Goal: Task Accomplishment & Management: Check status

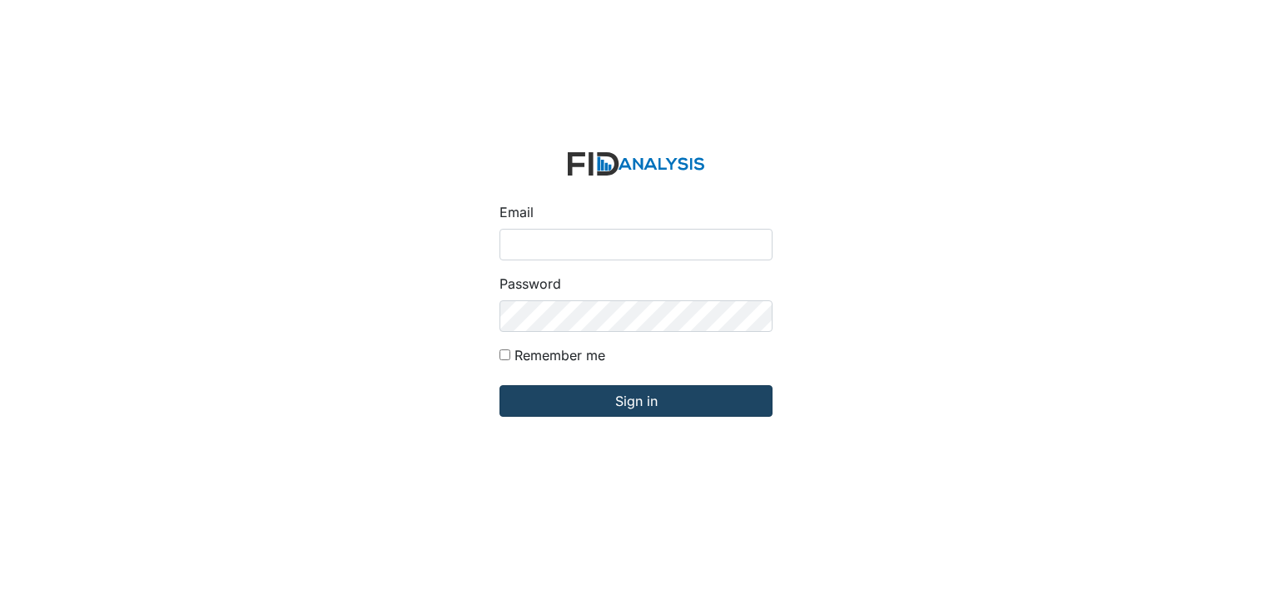
type input "[PERSON_NAME][EMAIL_ADDRESS][DOMAIN_NAME]"
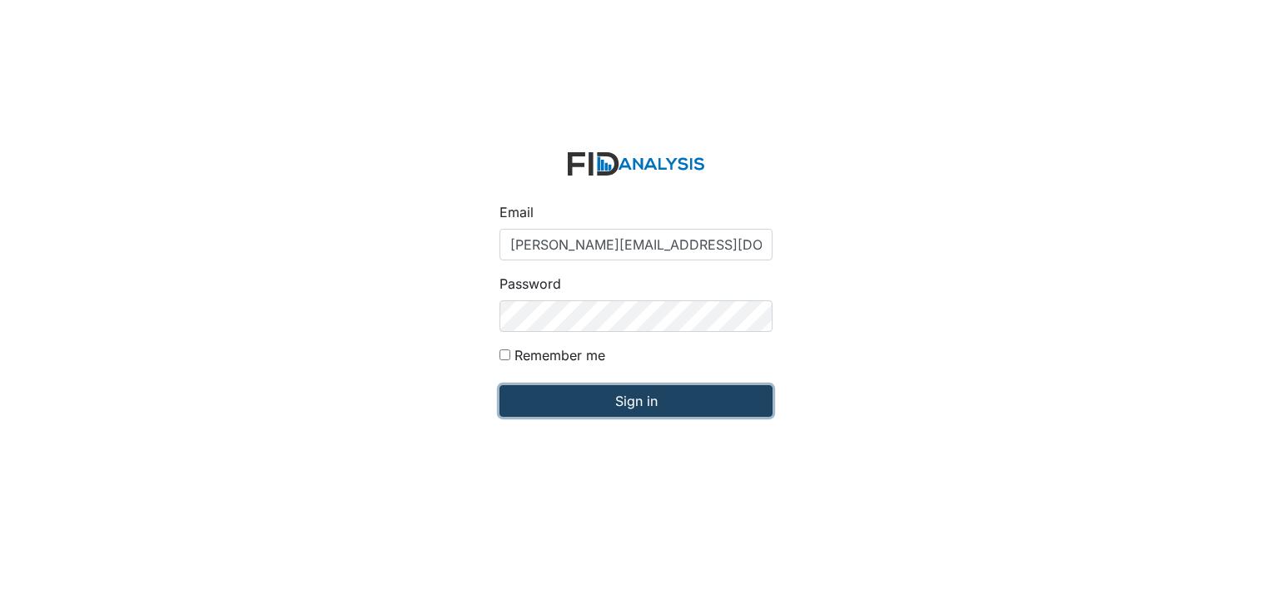
click at [581, 397] on input "Sign in" at bounding box center [636, 401] width 273 height 32
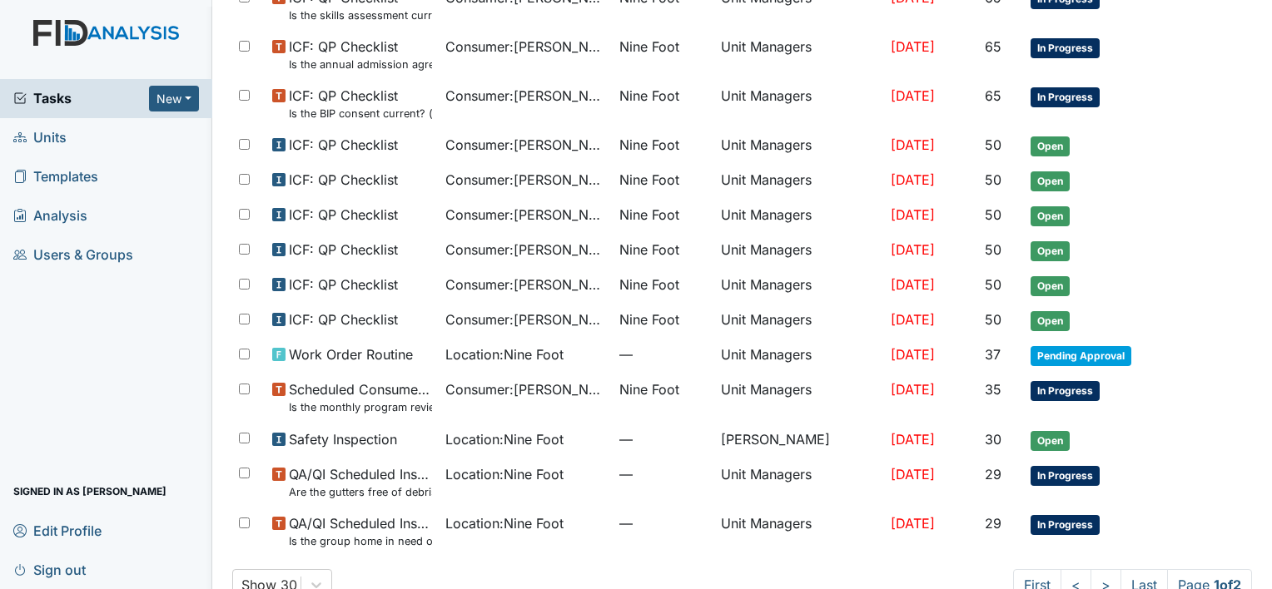
scroll to position [964, 0]
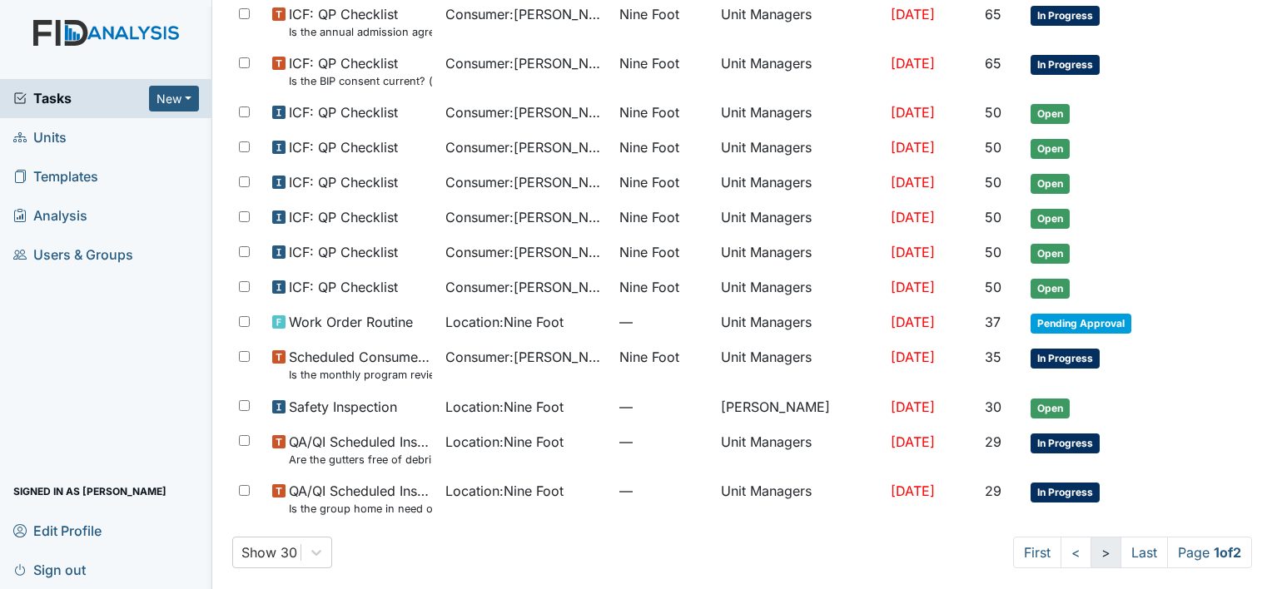
click at [1091, 550] on link ">" at bounding box center [1106, 553] width 31 height 32
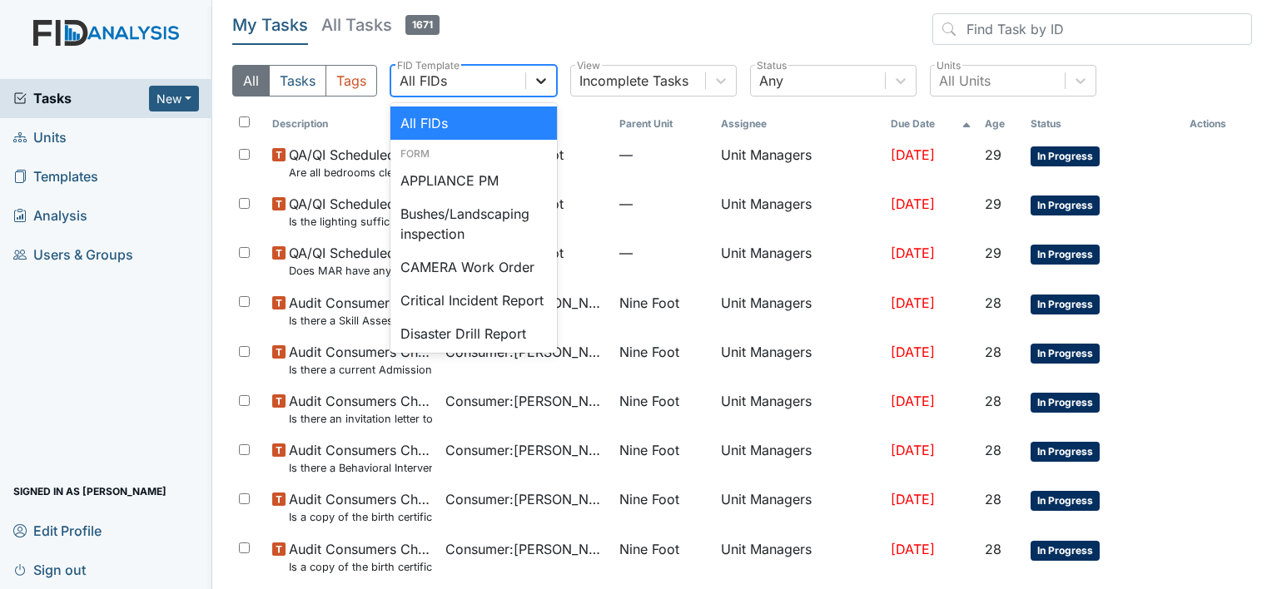
click at [538, 82] on icon at bounding box center [541, 80] width 17 height 17
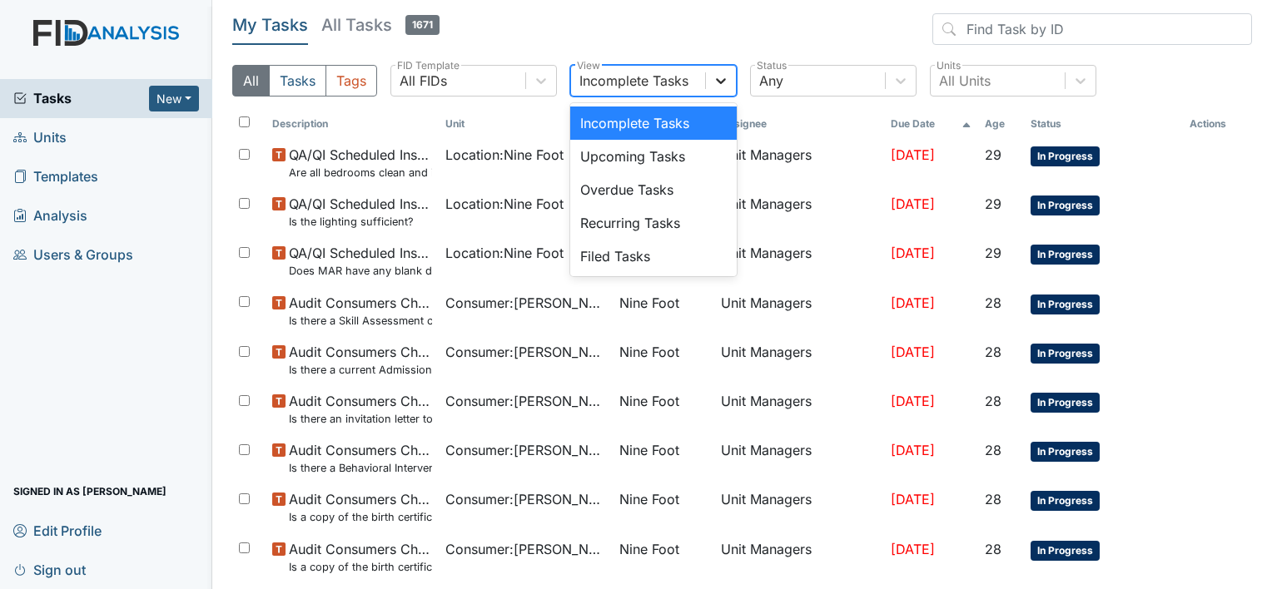
click at [723, 81] on icon at bounding box center [721, 81] width 10 height 6
click at [718, 153] on div "Upcoming Tasks" at bounding box center [653, 156] width 167 height 33
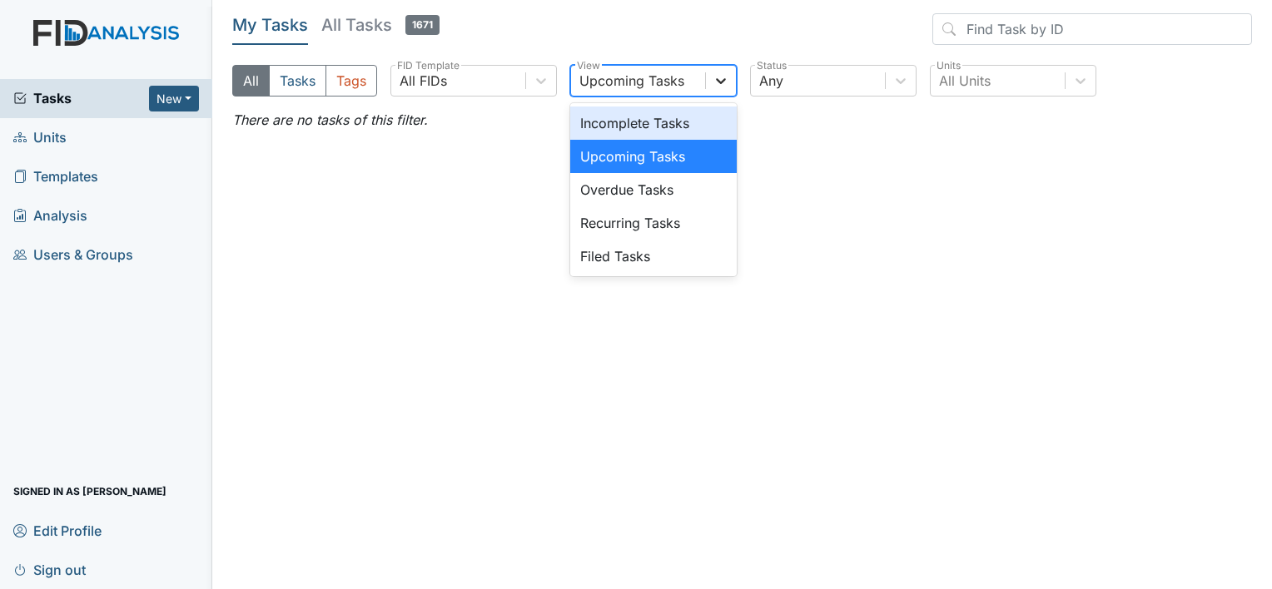
click at [717, 80] on icon at bounding box center [721, 81] width 10 height 6
click at [711, 123] on div "Incomplete Tasks" at bounding box center [653, 123] width 167 height 33
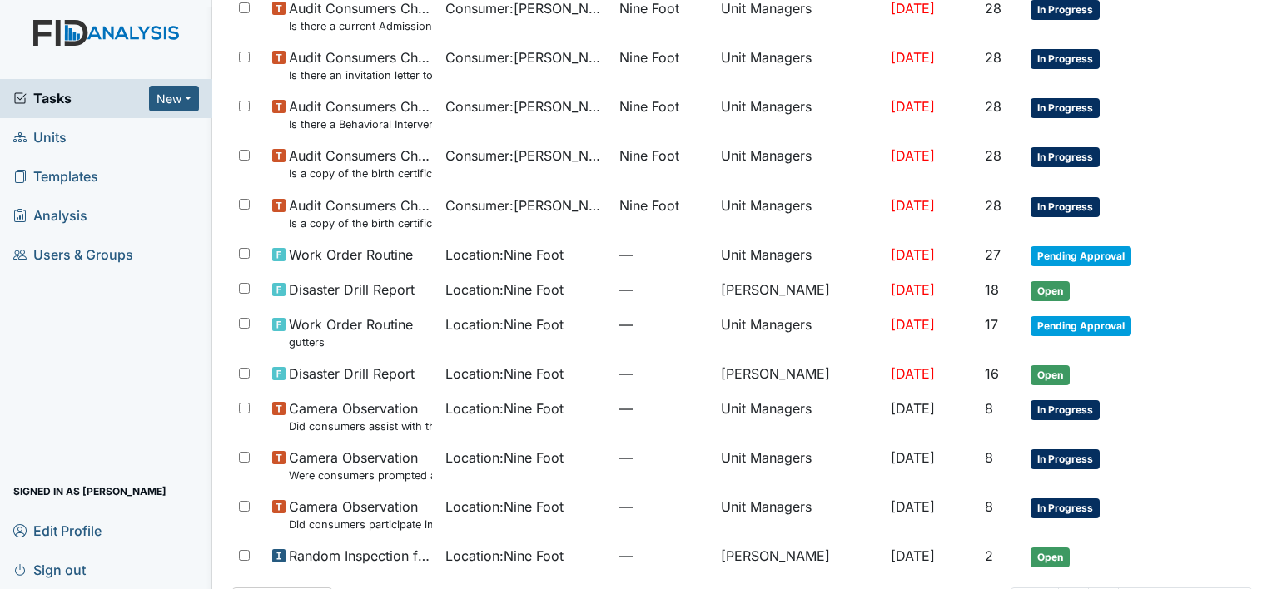
scroll to position [398, 0]
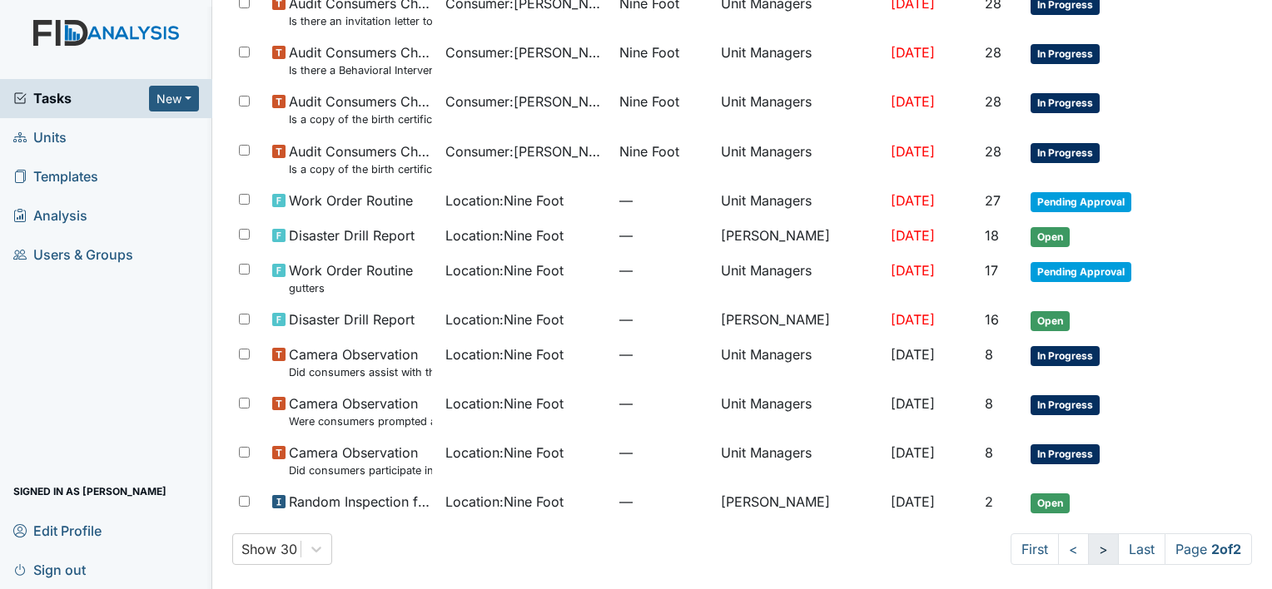
click at [1088, 549] on link ">" at bounding box center [1103, 550] width 31 height 32
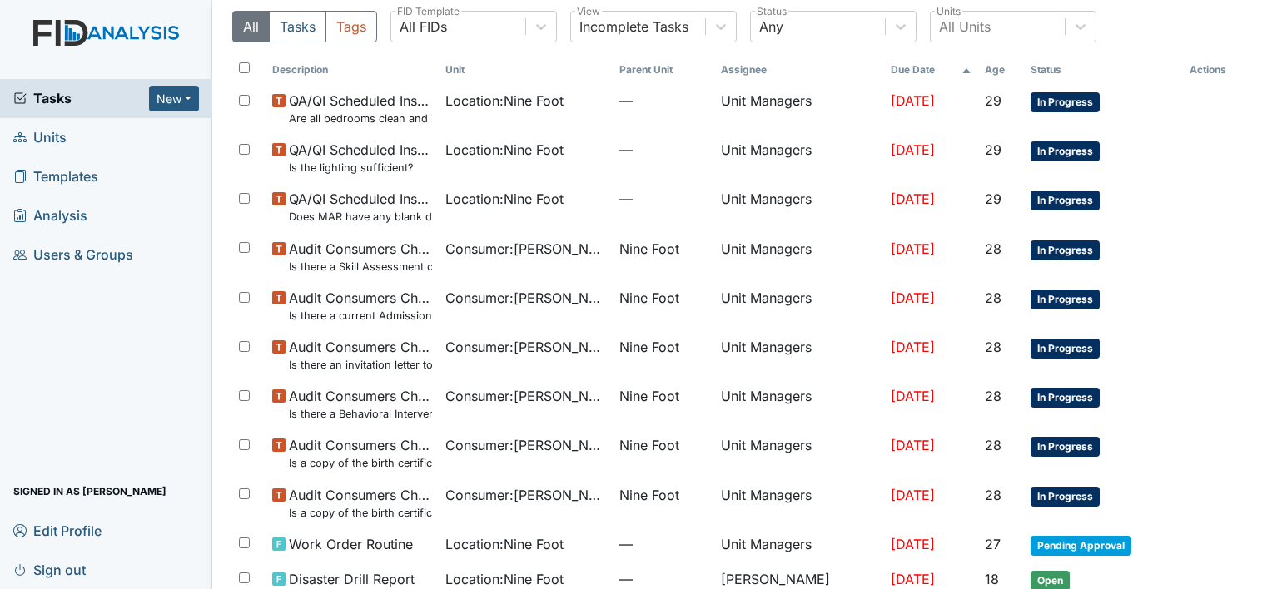
scroll to position [0, 0]
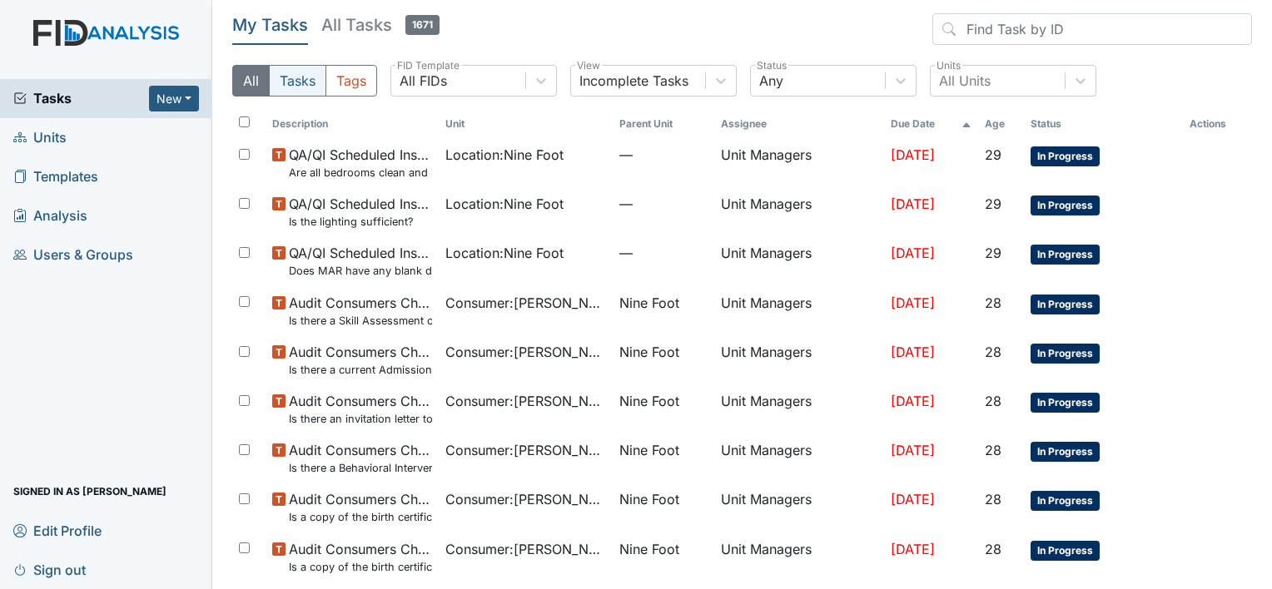
click at [294, 80] on button "Tasks" at bounding box center [297, 81] width 57 height 32
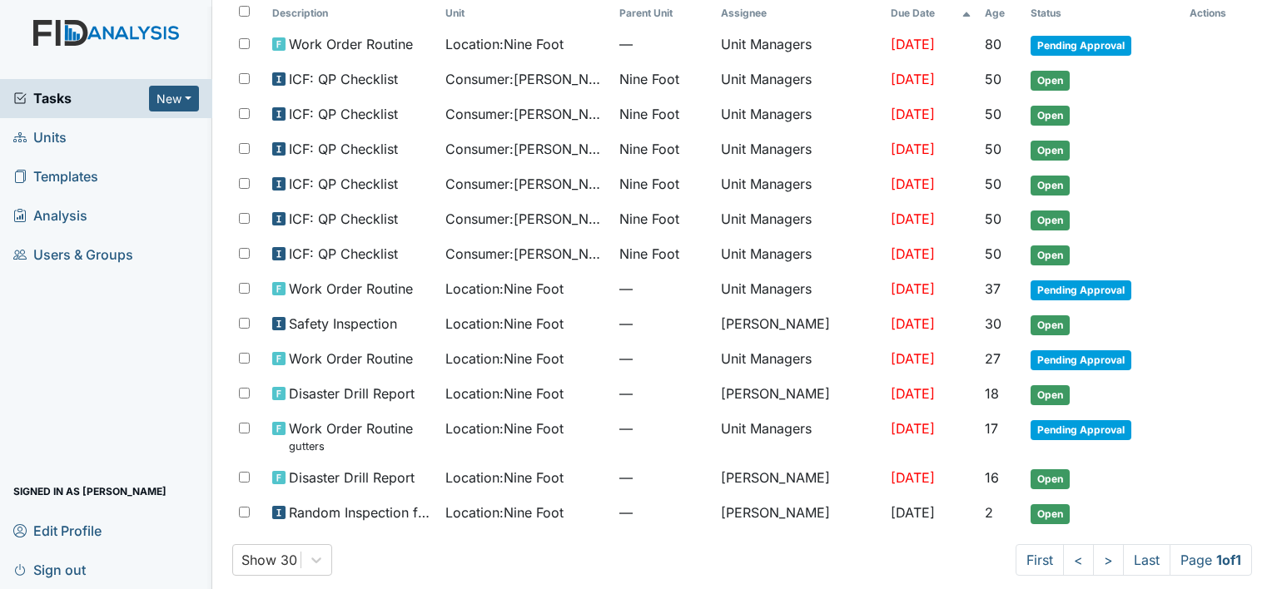
scroll to position [116, 0]
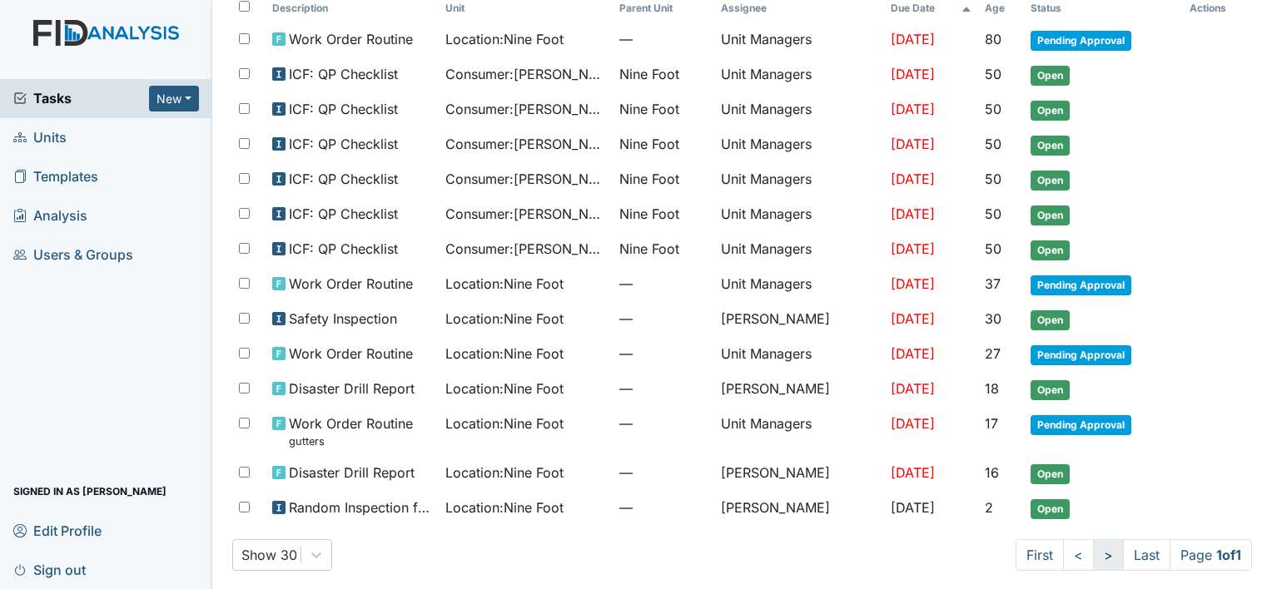
click at [1093, 548] on link ">" at bounding box center [1108, 555] width 31 height 32
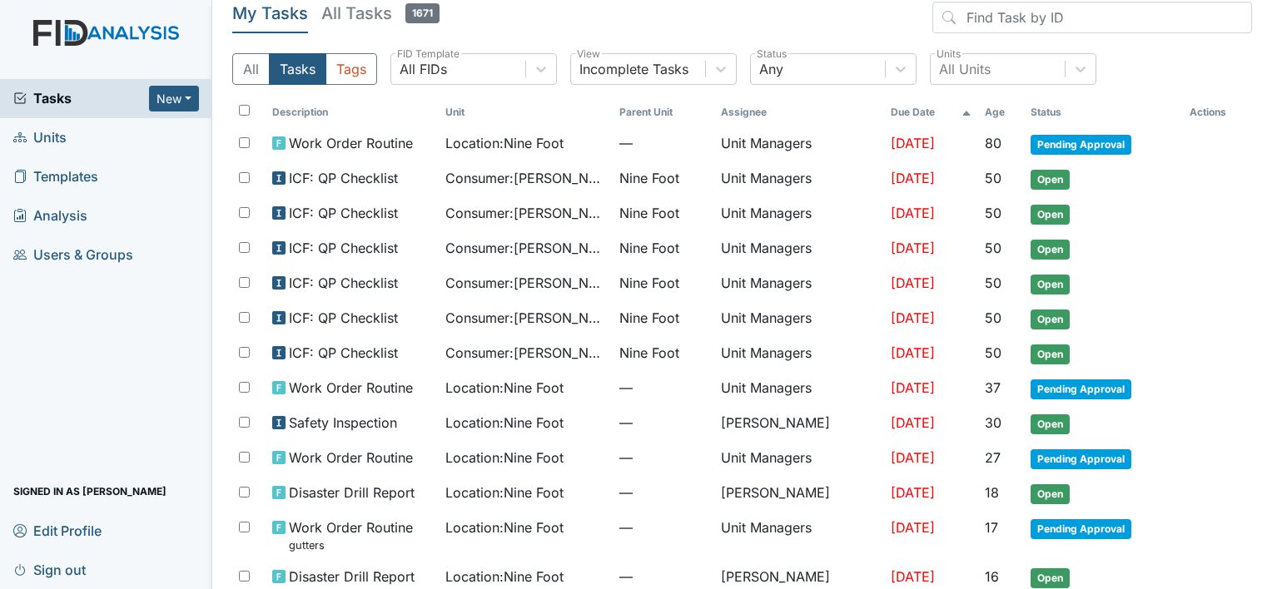
scroll to position [0, 0]
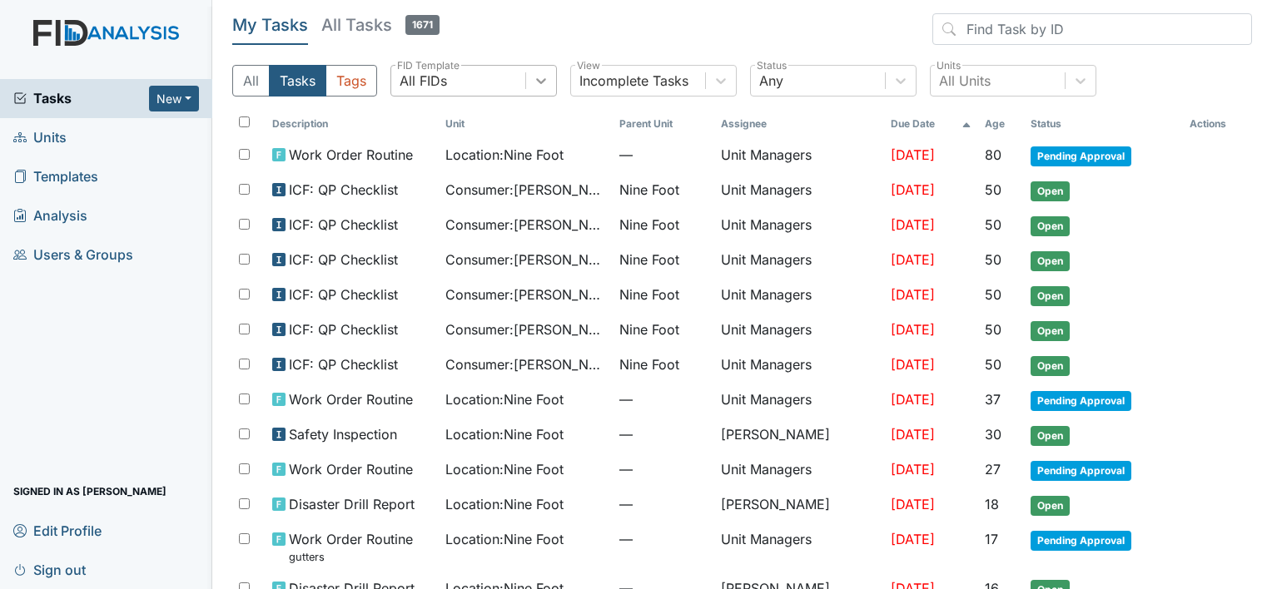
click at [533, 83] on icon at bounding box center [541, 80] width 17 height 17
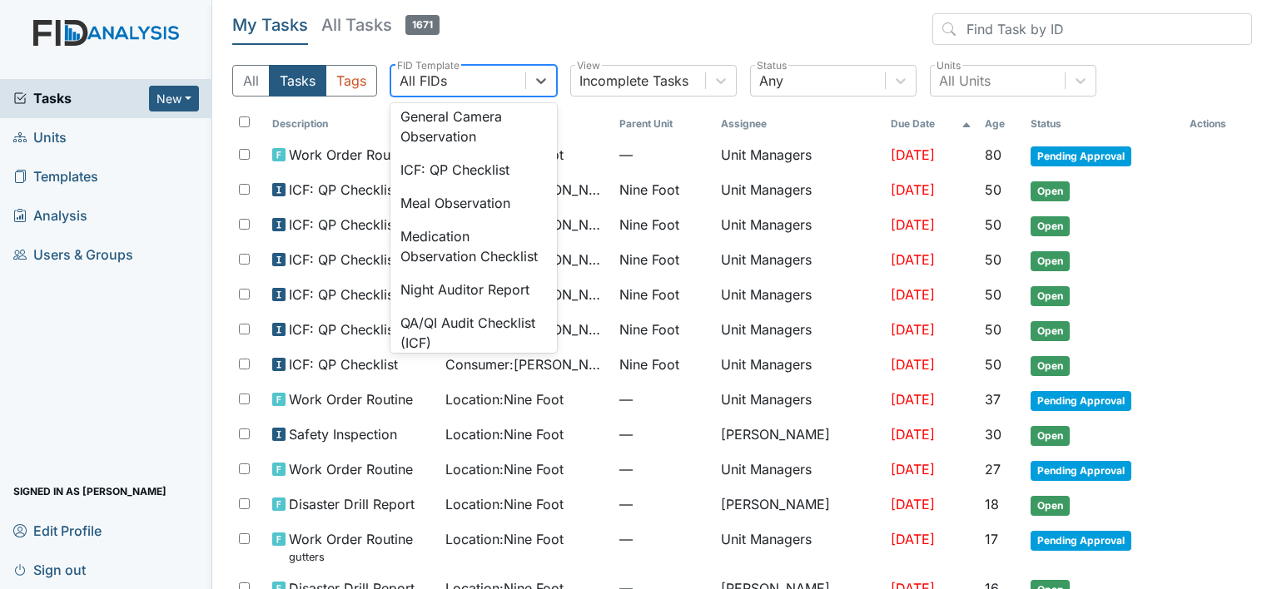
scroll to position [1187, 0]
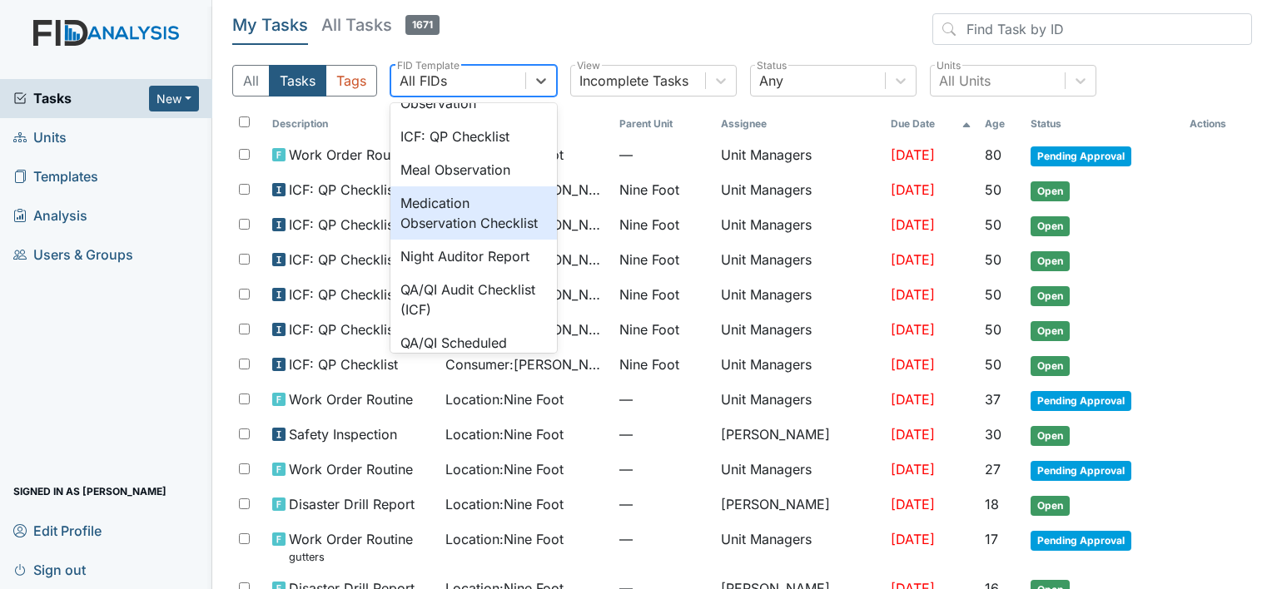
click at [436, 240] on div "Medication Observation Checklist" at bounding box center [473, 212] width 167 height 53
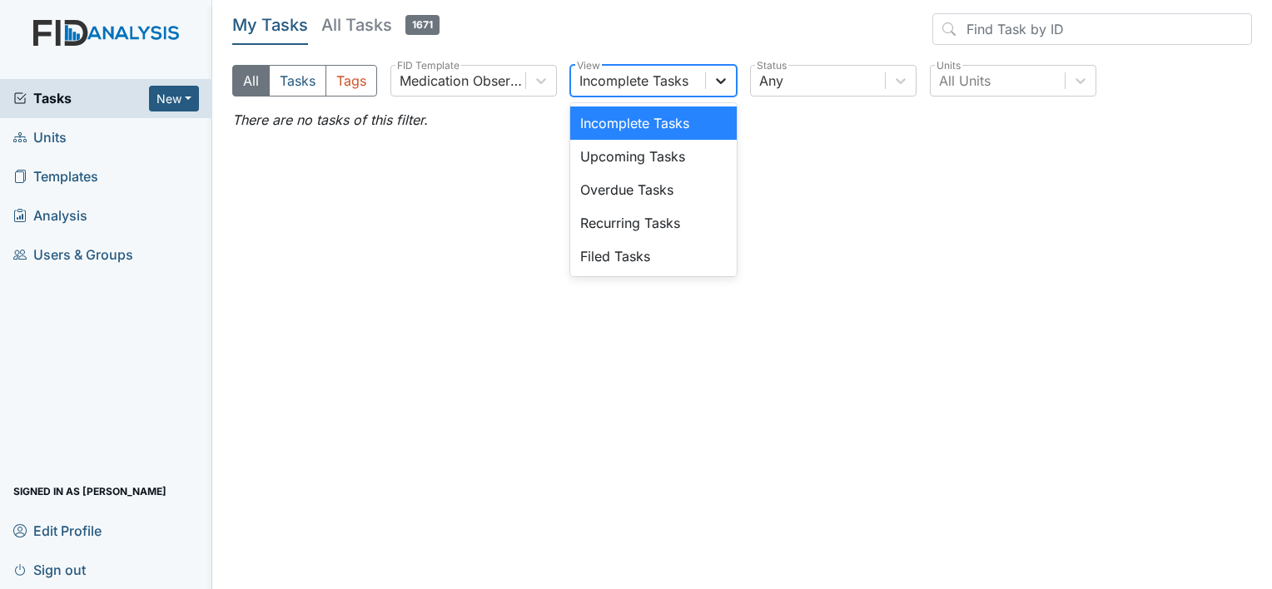
click at [720, 78] on icon at bounding box center [721, 80] width 17 height 17
click at [727, 260] on div "Filed Tasks" at bounding box center [653, 256] width 167 height 33
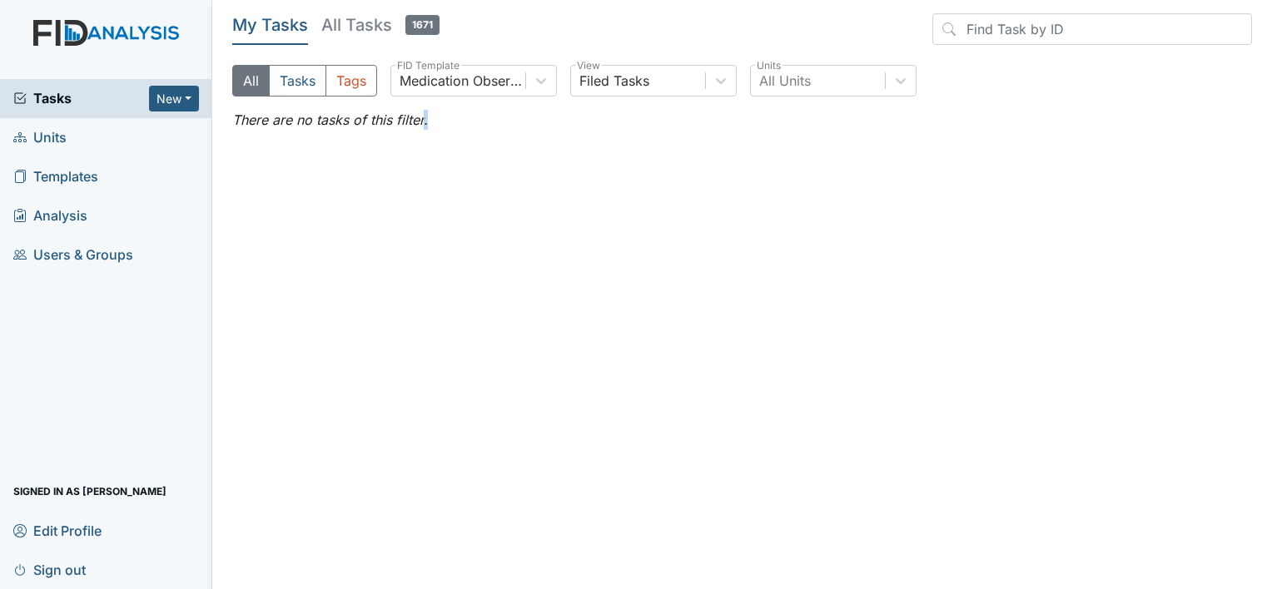
click at [727, 260] on main "My Tasks All Tasks 1671 All Tasks Tags Medication Observation Checklist FID Tem…" at bounding box center [742, 294] width 1060 height 589
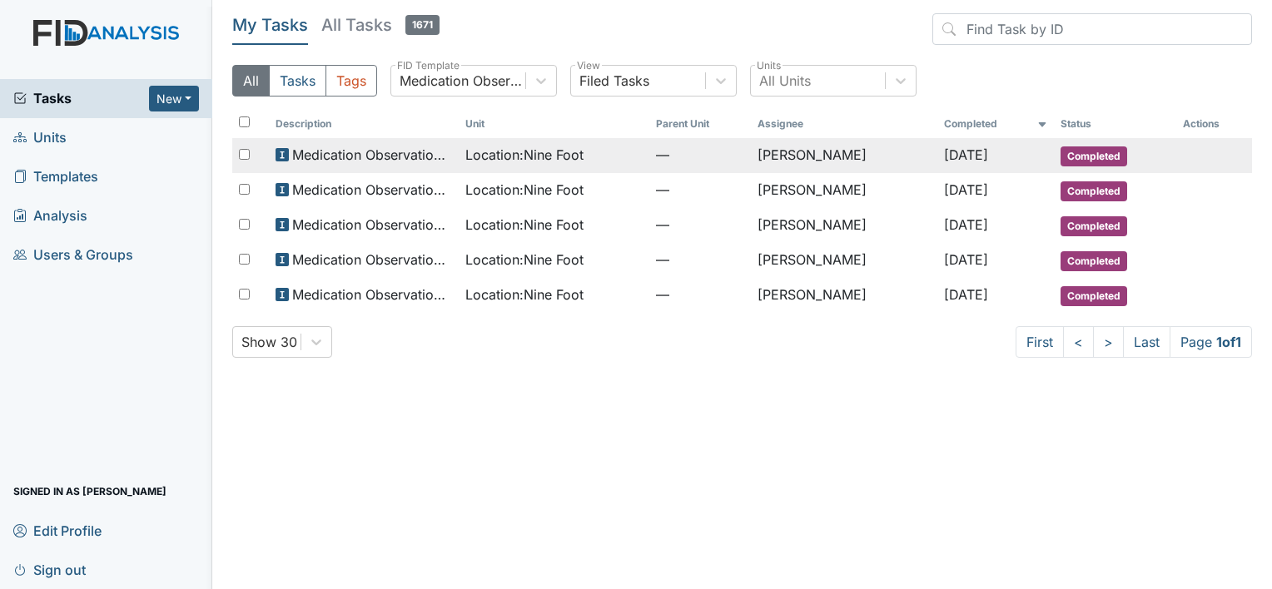
click at [486, 154] on span "Location : Nine Foot" at bounding box center [524, 155] width 118 height 20
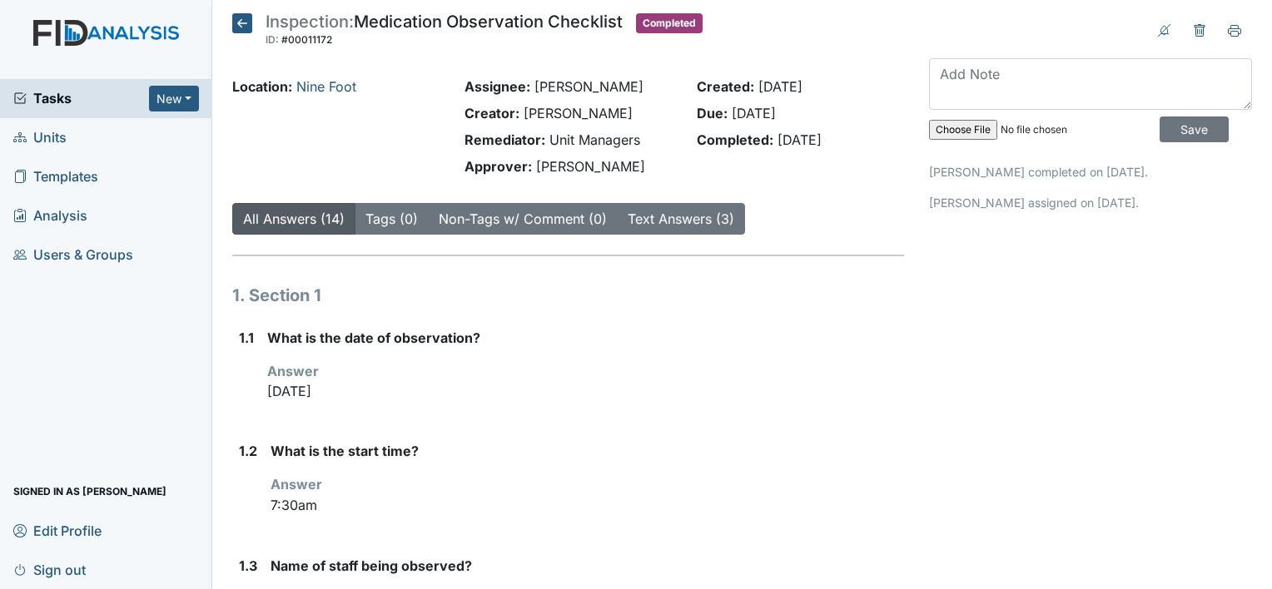
click at [237, 20] on icon at bounding box center [242, 23] width 20 height 20
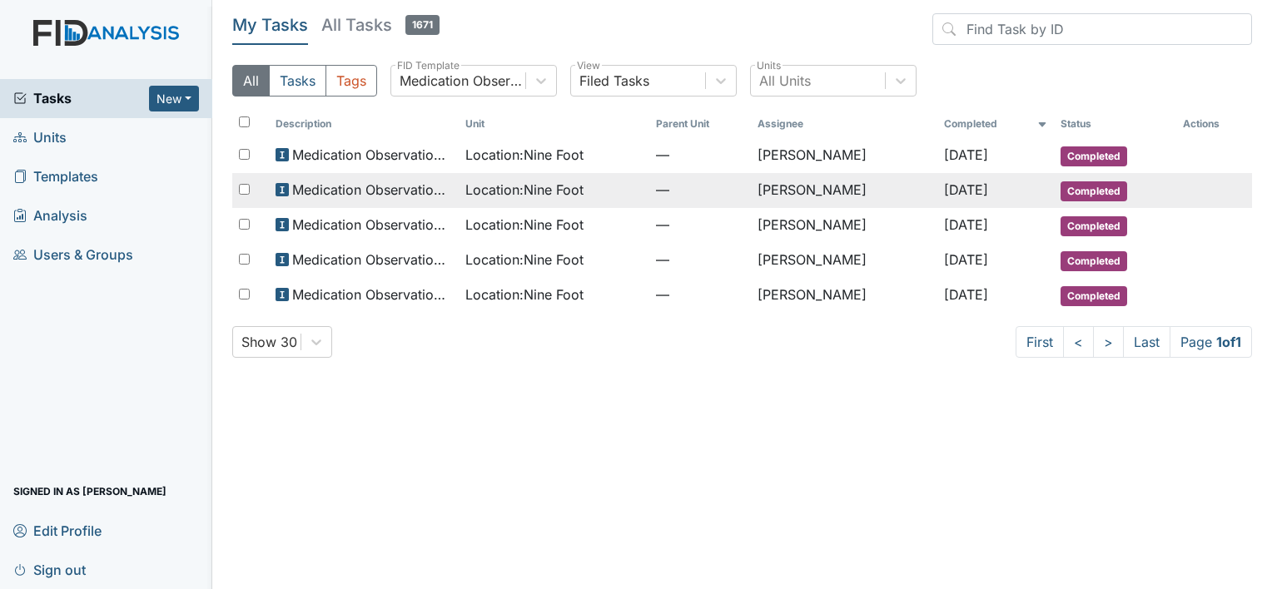
click at [396, 186] on span "Medication Observation Checklist" at bounding box center [372, 190] width 161 height 20
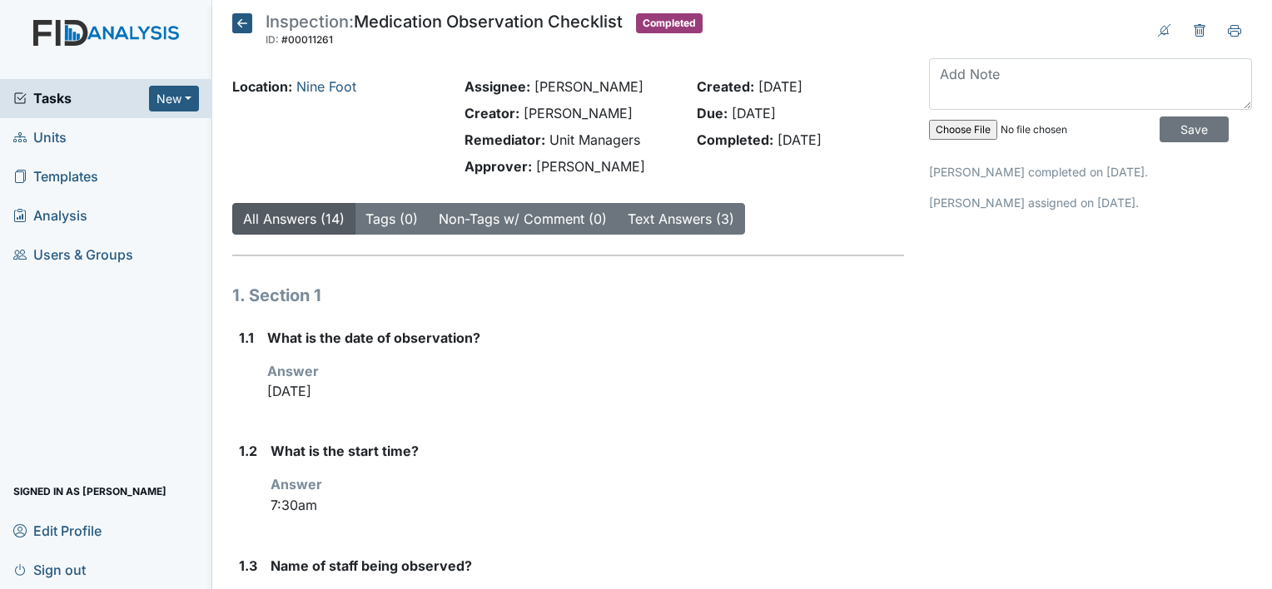
click at [633, 130] on div "Remediator: Unit Managers" at bounding box center [568, 140] width 207 height 20
click at [237, 22] on icon at bounding box center [242, 23] width 20 height 20
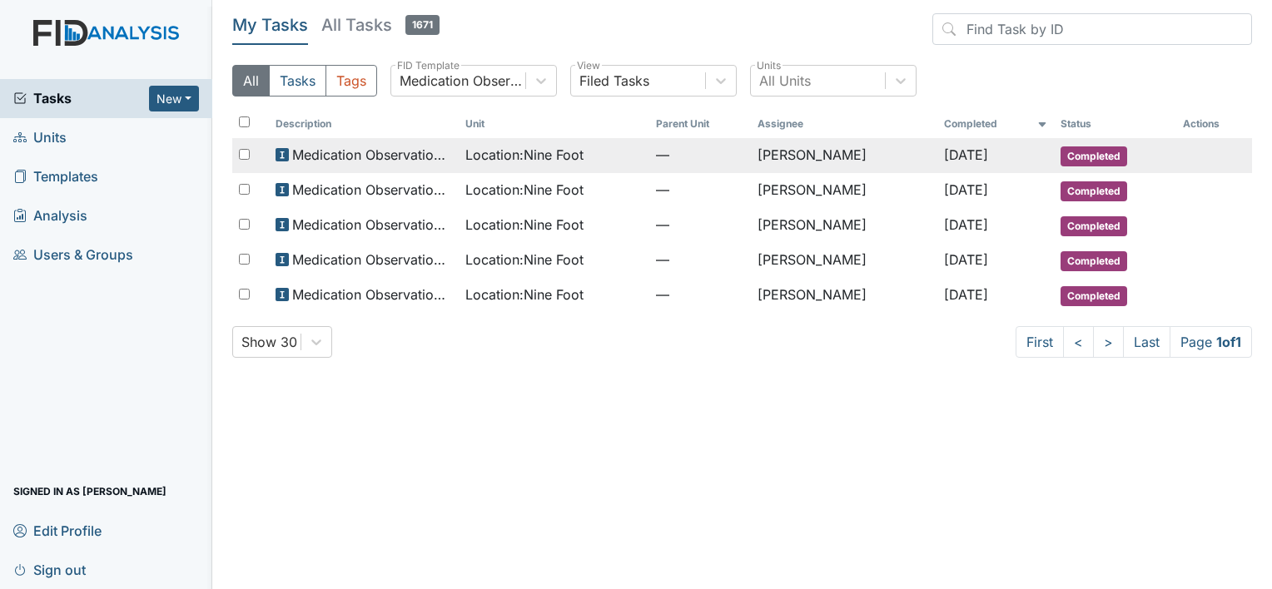
click at [390, 156] on span "Medication Observation Checklist" at bounding box center [372, 155] width 161 height 20
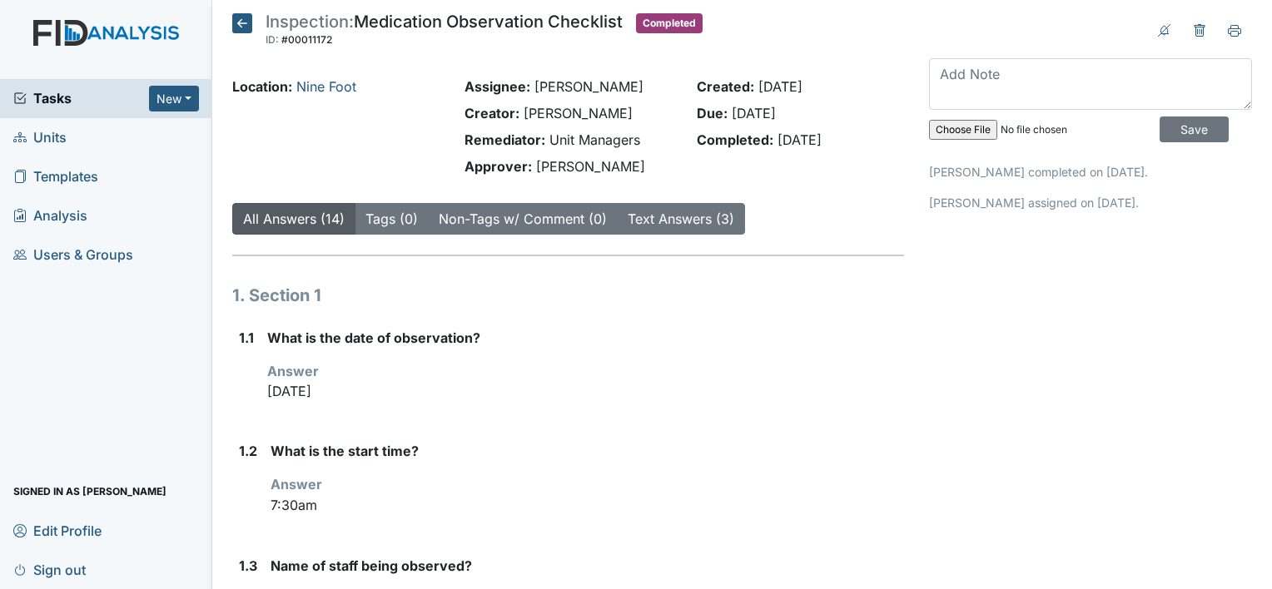
click at [1257, 576] on main "Inspection: Medication Observation Checklist ID: #00011172 Completed Autosaving…" at bounding box center [742, 294] width 1060 height 589
click at [238, 22] on icon at bounding box center [242, 23] width 20 height 20
